Goal: Use online tool/utility: Utilize a website feature to perform a specific function

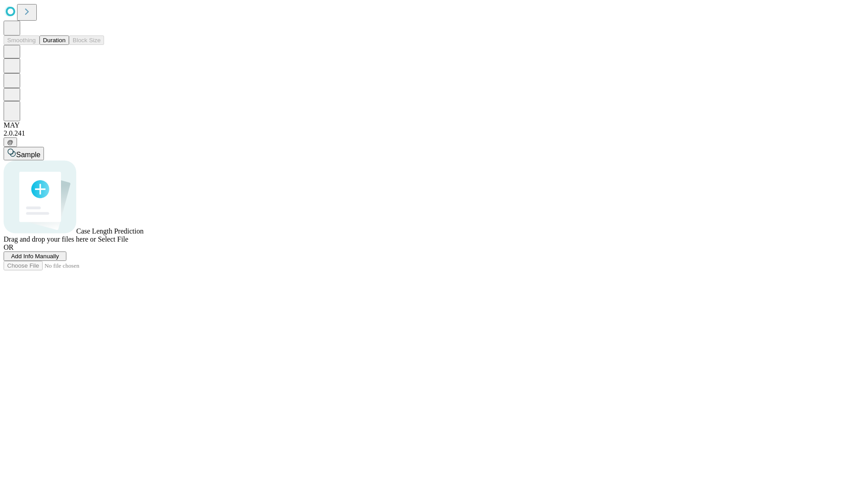
click at [66, 45] on button "Duration" at bounding box center [54, 39] width 30 height 9
click at [128, 243] on span "Select File" at bounding box center [113, 239] width 31 height 8
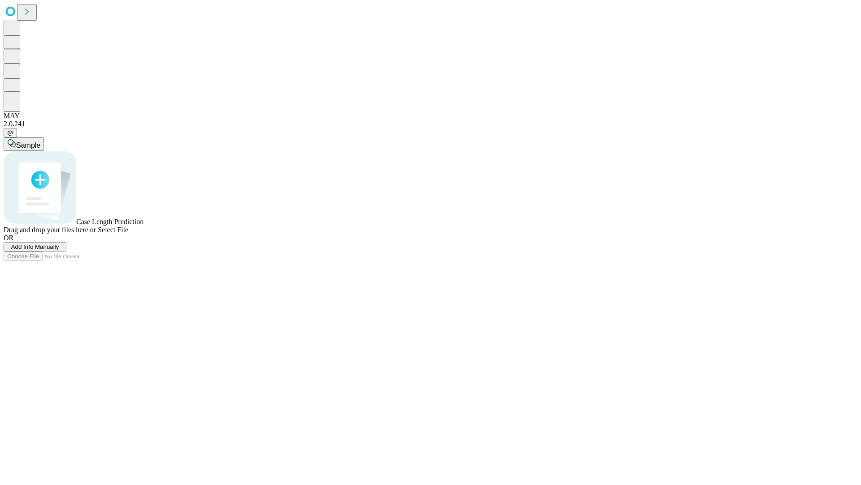
click at [128, 233] on span "Select File" at bounding box center [113, 230] width 31 height 8
